Goal: Information Seeking & Learning: Learn about a topic

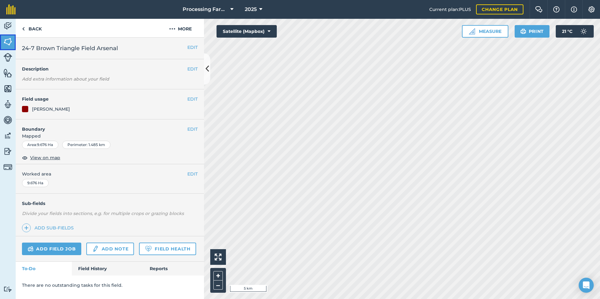
drag, startPoint x: 5, startPoint y: 40, endPoint x: 8, endPoint y: 41, distance: 3.2
click at [5, 40] on img at bounding box center [7, 41] width 9 height 9
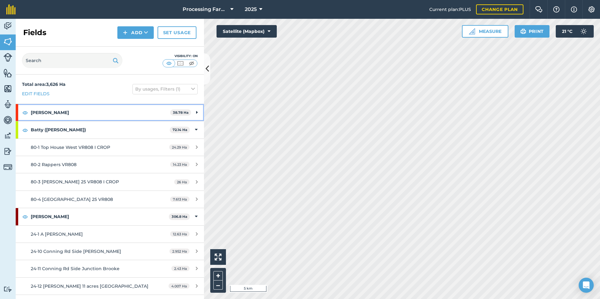
click at [53, 114] on strong "[PERSON_NAME]" at bounding box center [100, 112] width 139 height 17
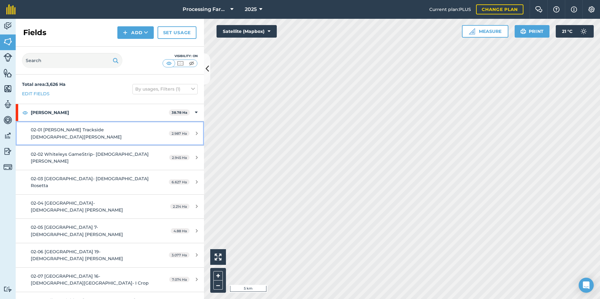
click at [75, 132] on span "02-01 [PERSON_NAME] Trackside [DEMOGRAPHIC_DATA][PERSON_NAME]" at bounding box center [76, 133] width 91 height 13
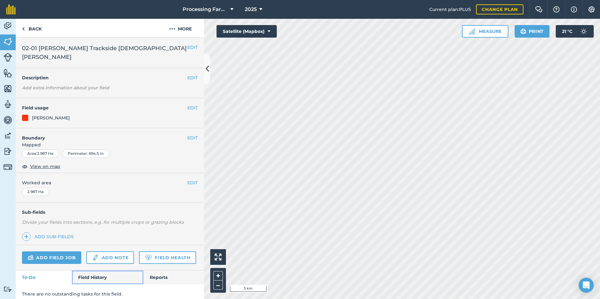
click at [95, 271] on link "Field History" at bounding box center [107, 278] width 71 height 14
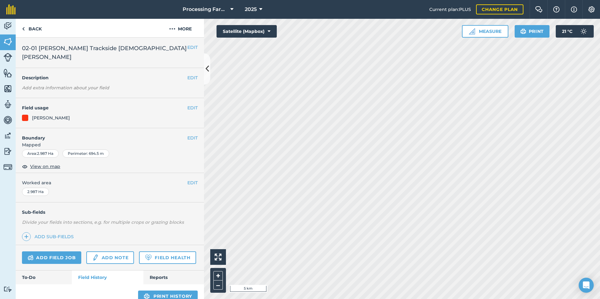
click at [70, 51] on span "02-01 [PERSON_NAME] Trackside [DEMOGRAPHIC_DATA][PERSON_NAME]" at bounding box center [104, 53] width 165 height 18
click at [6, 43] on img at bounding box center [7, 41] width 9 height 9
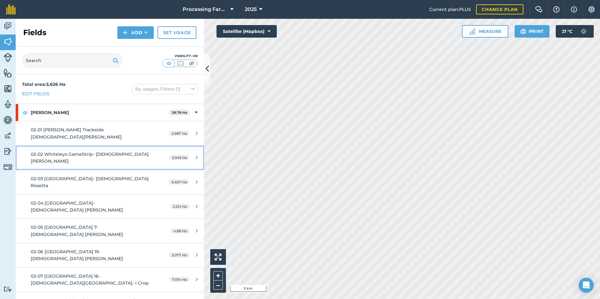
click at [74, 152] on span "02-02 Whiteleys GameStrip- [DEMOGRAPHIC_DATA] [PERSON_NAME]" at bounding box center [90, 158] width 118 height 13
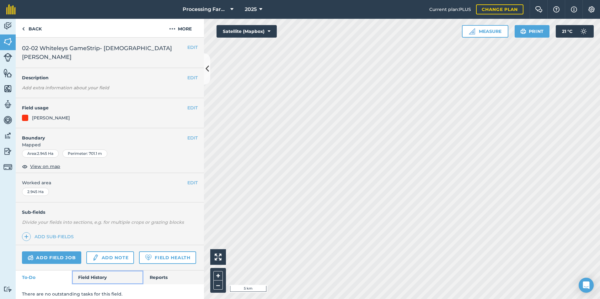
click at [100, 271] on link "Field History" at bounding box center [107, 278] width 71 height 14
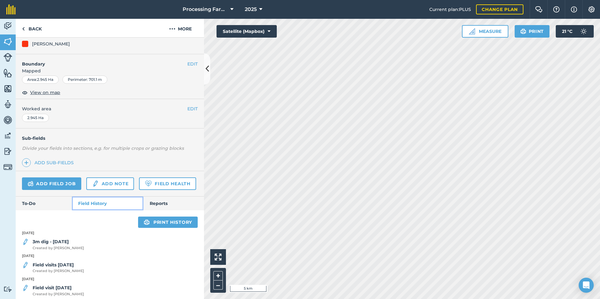
scroll to position [87, 0]
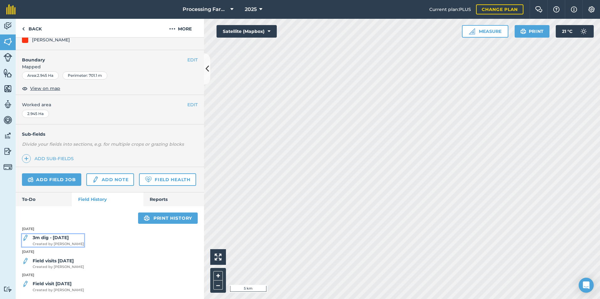
click at [60, 243] on span "Created by [PERSON_NAME]" at bounding box center [58, 245] width 51 height 6
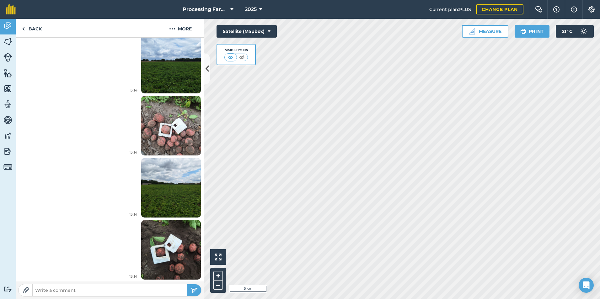
scroll to position [379, 0]
click at [158, 245] on img at bounding box center [171, 249] width 60 height 79
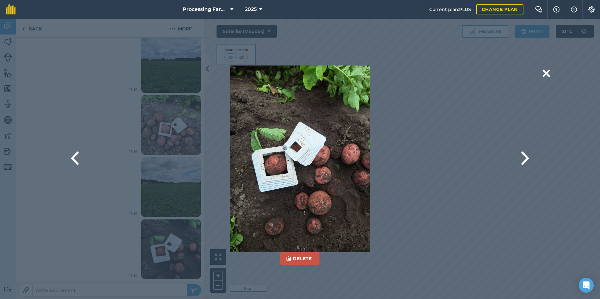
click at [169, 127] on div "Delete Are you sure you would like to delete this image? [GEOGRAPHIC_DATA]" at bounding box center [300, 159] width 417 height 187
click at [152, 121] on div "Delete Are you sure you would like to delete this image? [GEOGRAPHIC_DATA]" at bounding box center [300, 159] width 417 height 187
click at [546, 77] on button at bounding box center [547, 74] width 8 height 16
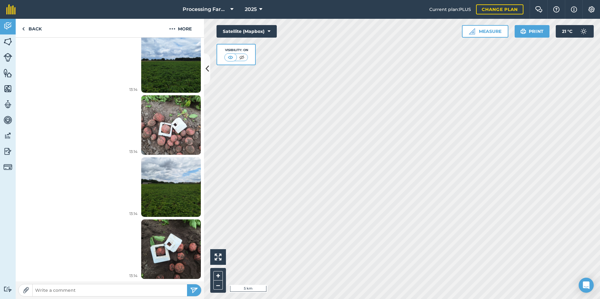
click at [166, 127] on img at bounding box center [171, 124] width 60 height 79
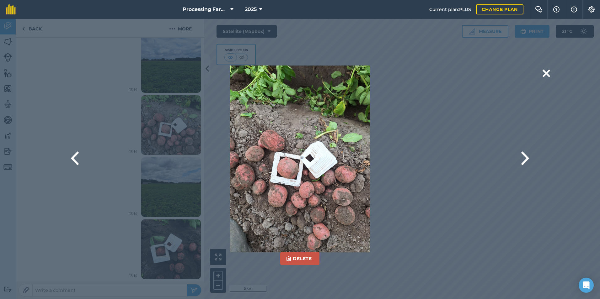
click at [296, 175] on img at bounding box center [300, 159] width 140 height 187
click at [544, 74] on button at bounding box center [547, 74] width 8 height 16
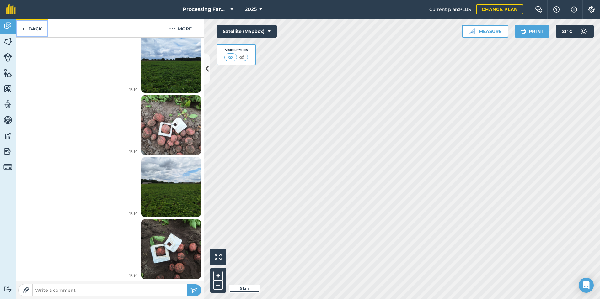
click at [24, 29] on img at bounding box center [23, 29] width 3 height 8
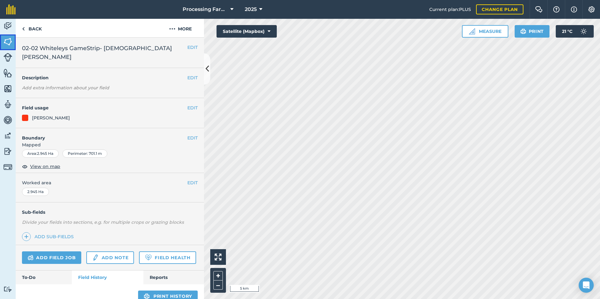
click at [9, 40] on img at bounding box center [7, 41] width 9 height 9
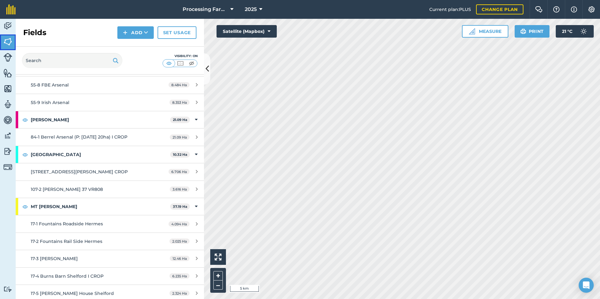
scroll to position [5336, 0]
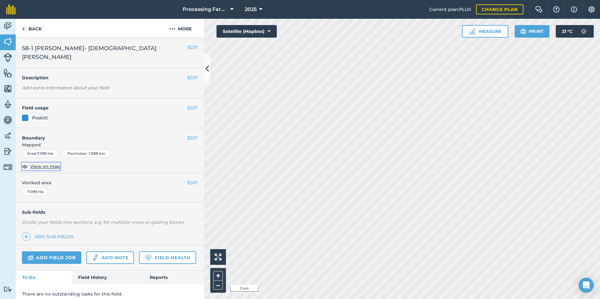
click at [47, 163] on span "View on map" at bounding box center [45, 166] width 30 height 7
click at [93, 271] on link "Field History" at bounding box center [107, 278] width 71 height 14
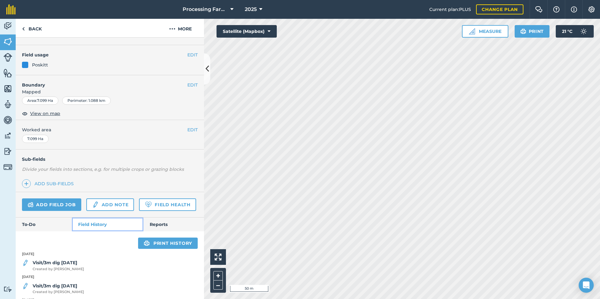
scroll to position [87, 0]
